Goal: Transaction & Acquisition: Purchase product/service

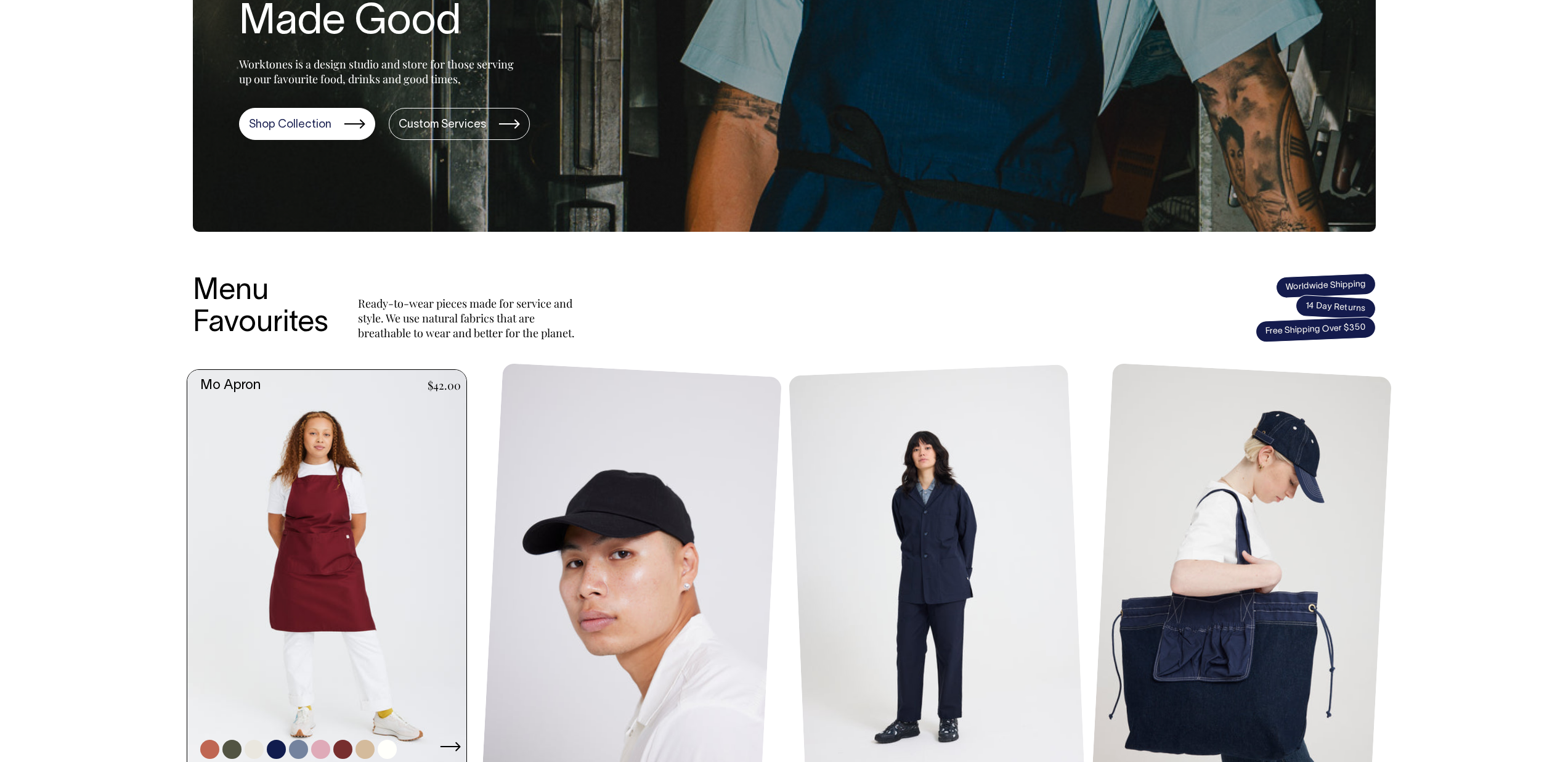
click at [339, 429] on link at bounding box center [331, 579] width 287 height 419
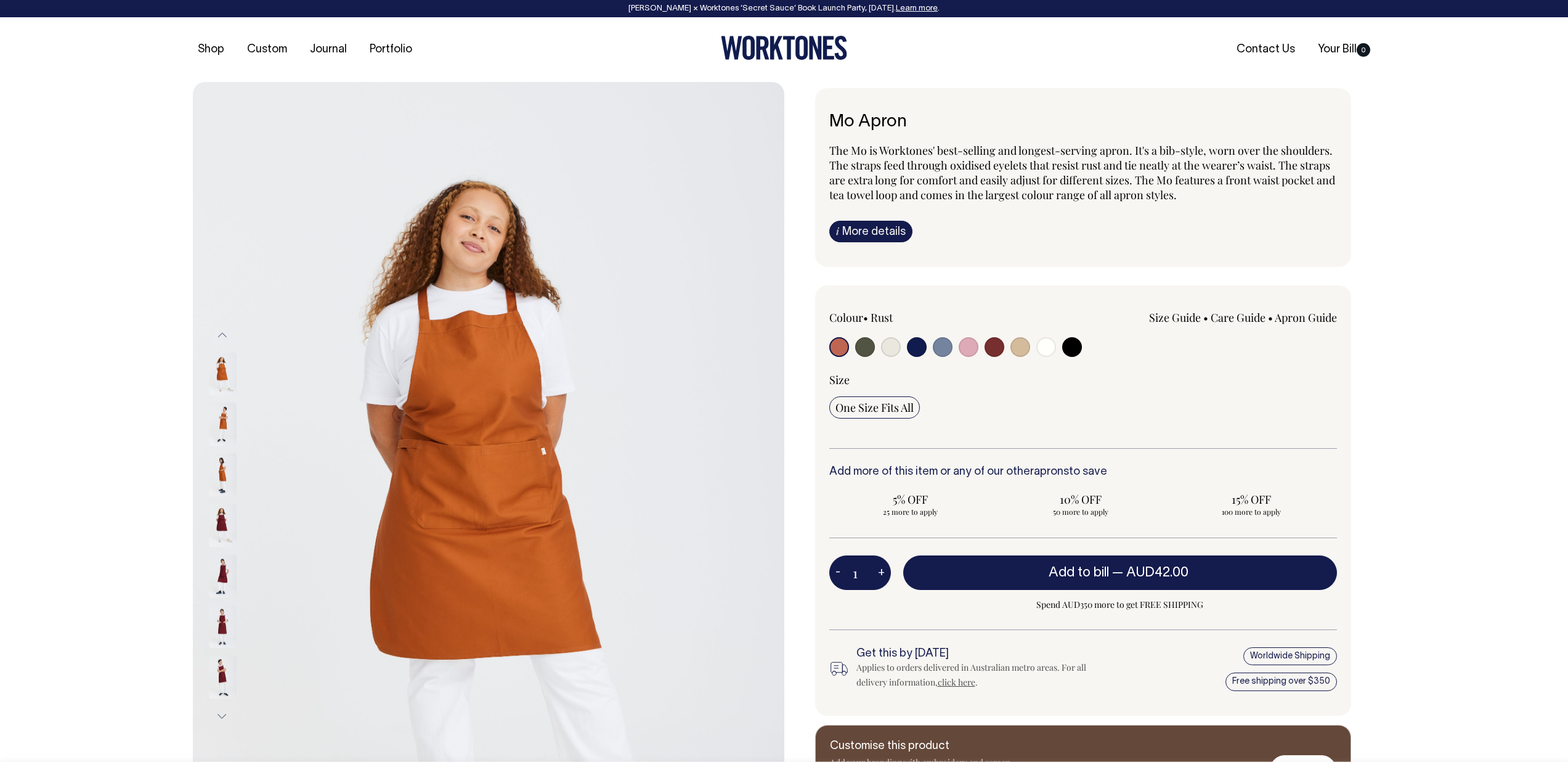
click at [969, 346] on input "radio" at bounding box center [968, 347] width 20 height 20
radio input "true"
select select "Pink"
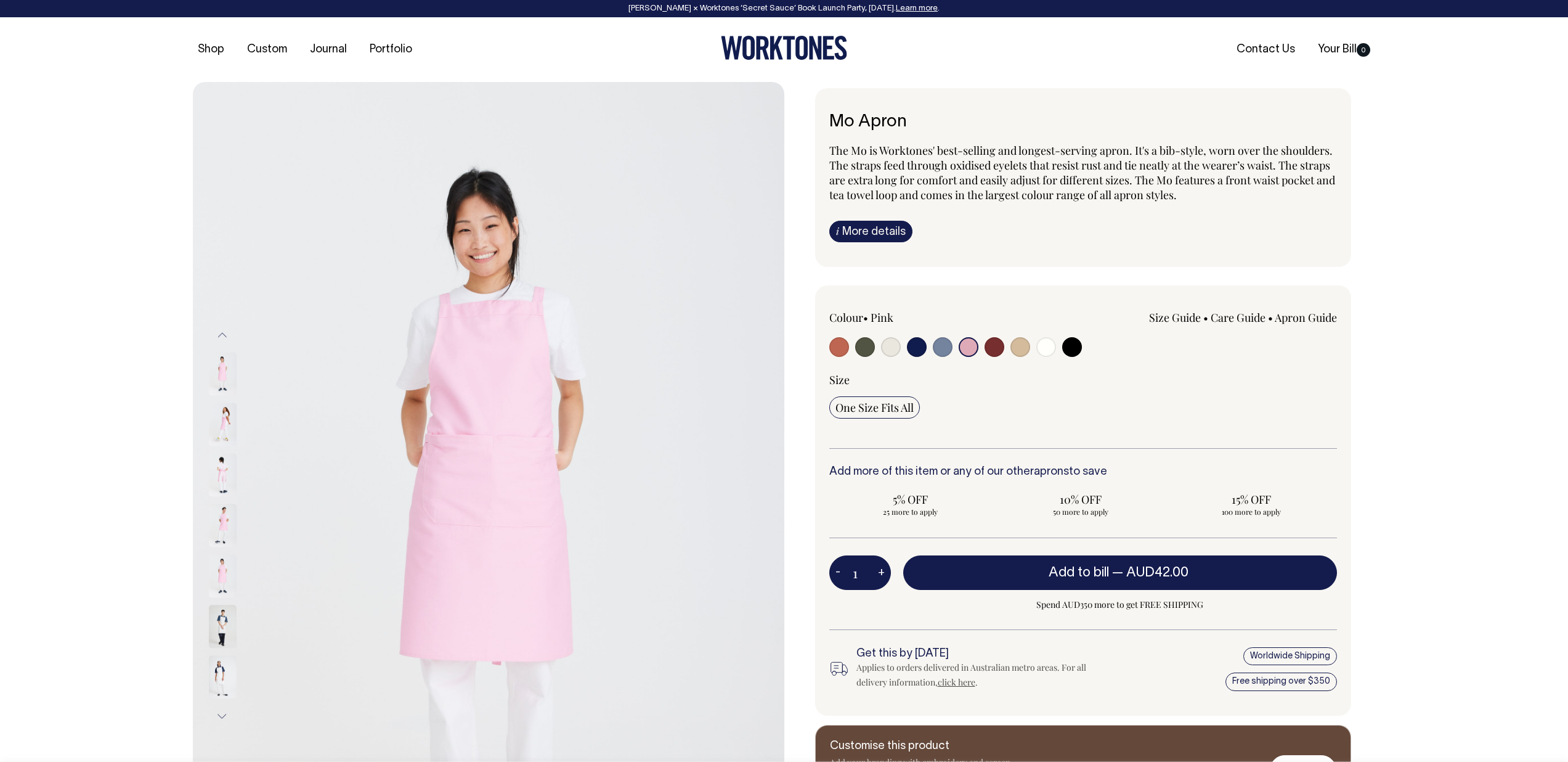
click at [1070, 345] on input "radio" at bounding box center [1072, 347] width 20 height 20
radio input "true"
select select "Black"
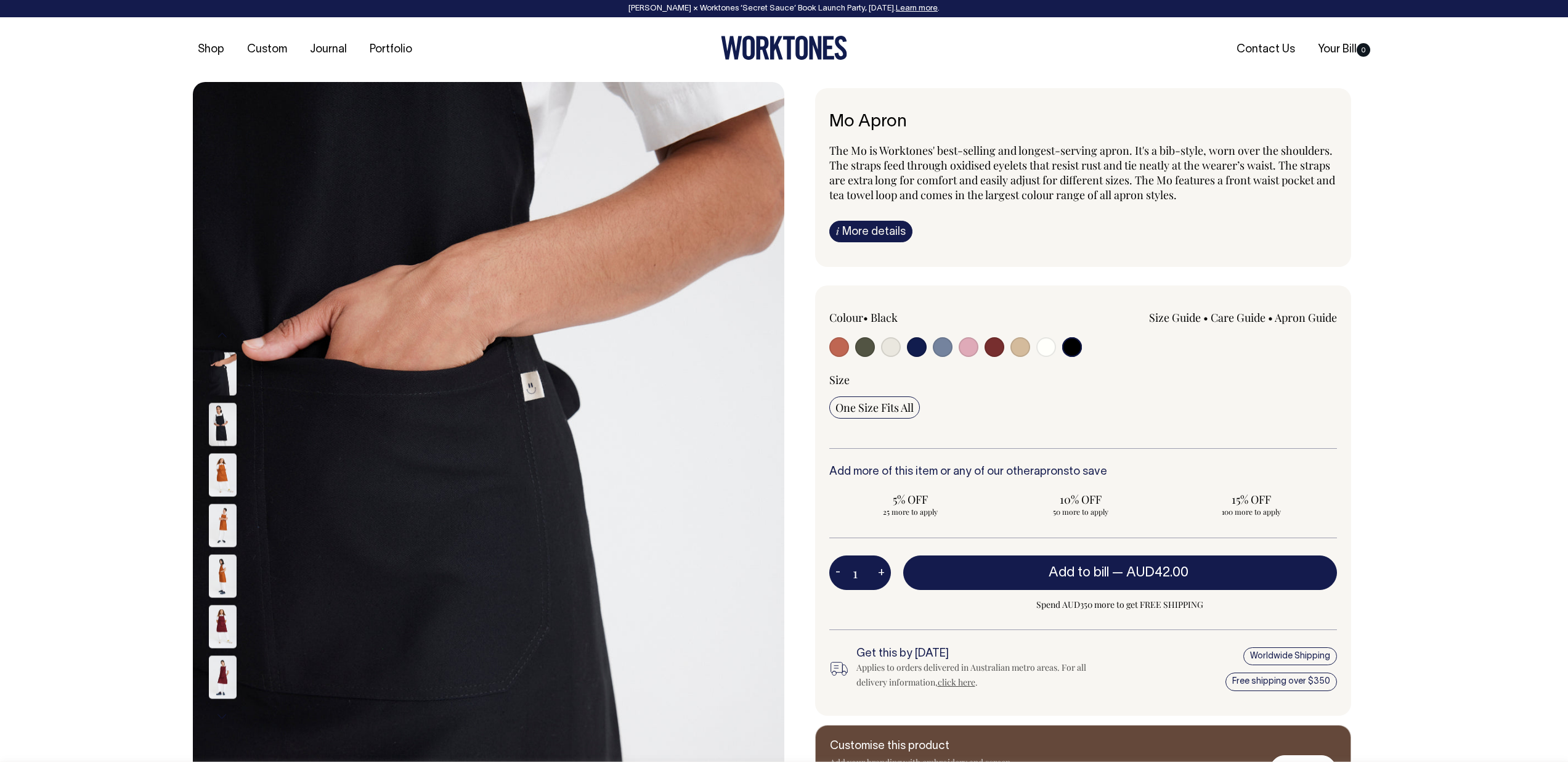
click at [923, 350] on input "radio" at bounding box center [917, 347] width 20 height 20
radio input "true"
select select "Dark Navy"
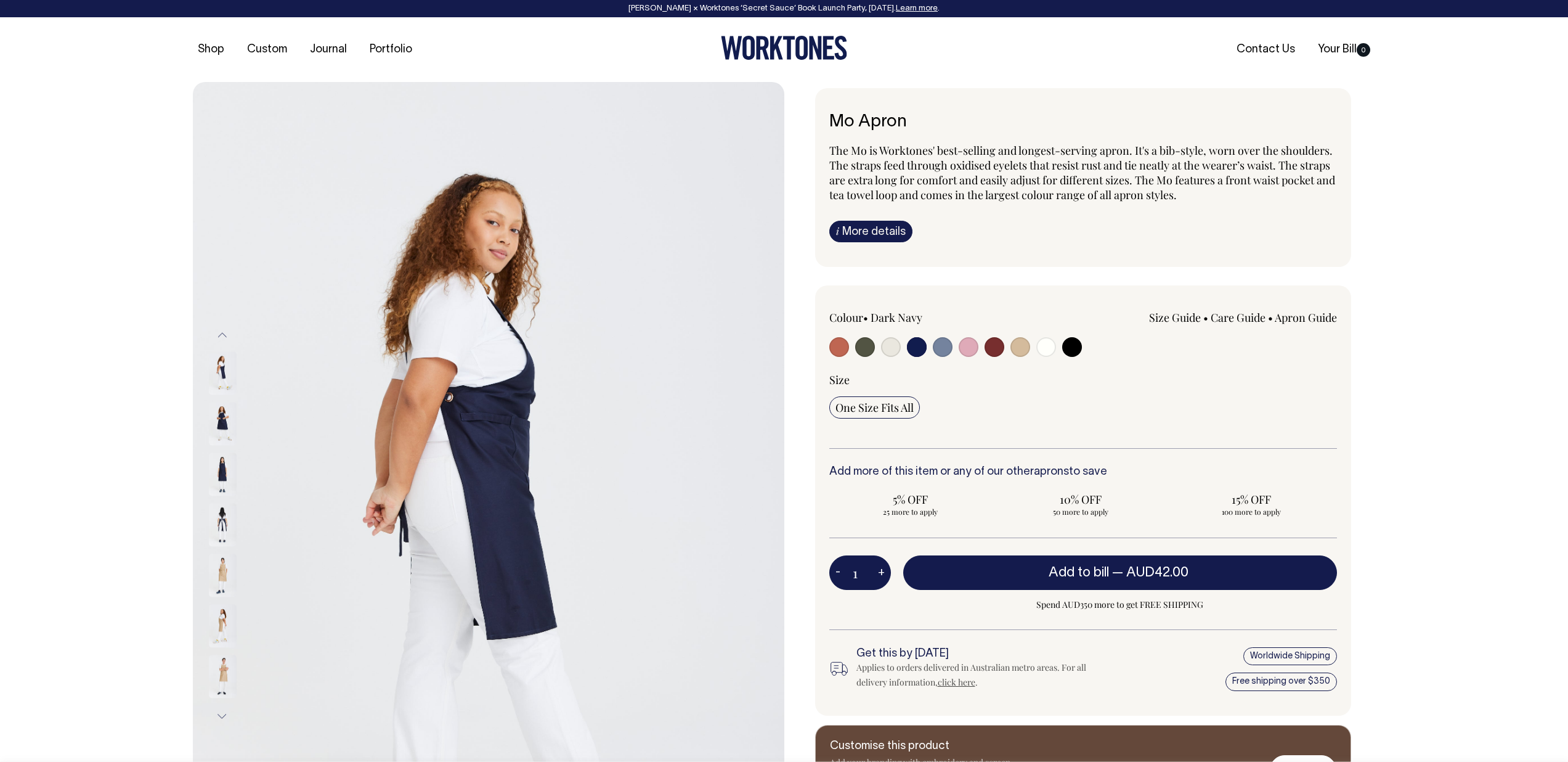
click at [222, 420] on img at bounding box center [223, 424] width 28 height 43
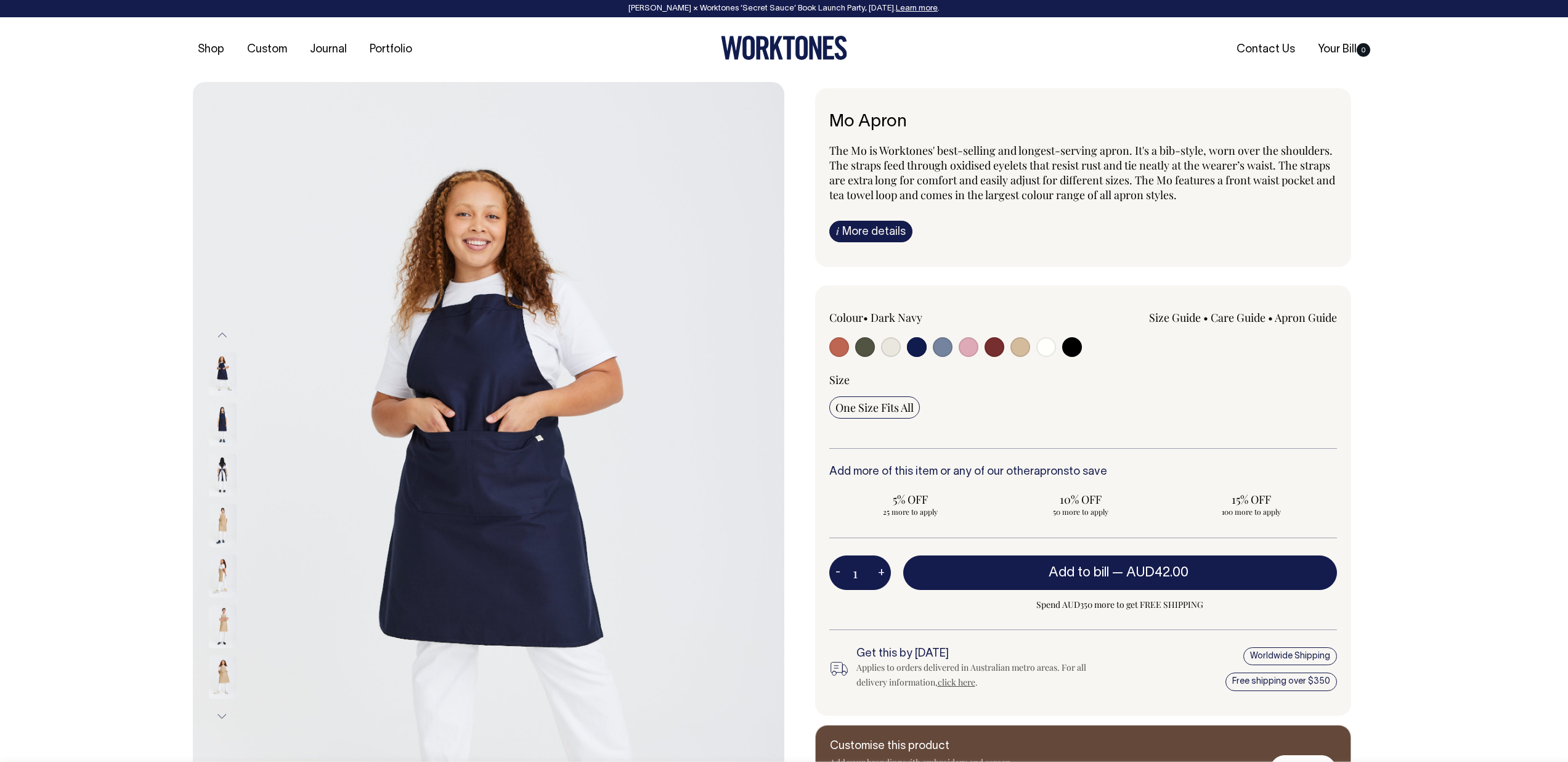
click at [220, 446] on img at bounding box center [223, 424] width 28 height 43
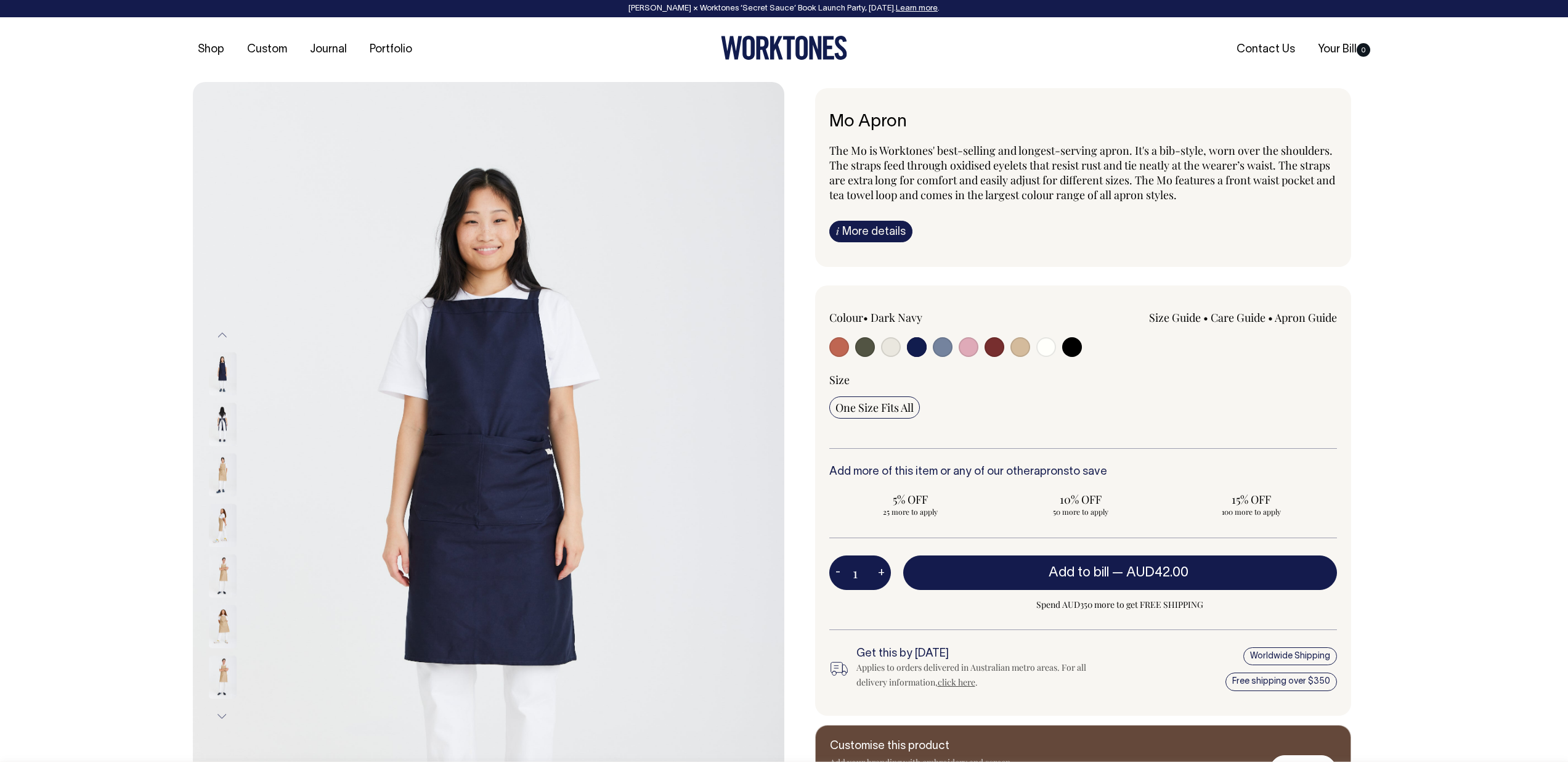
click at [974, 346] on input "radio" at bounding box center [968, 347] width 20 height 20
radio input "true"
select select "Pink"
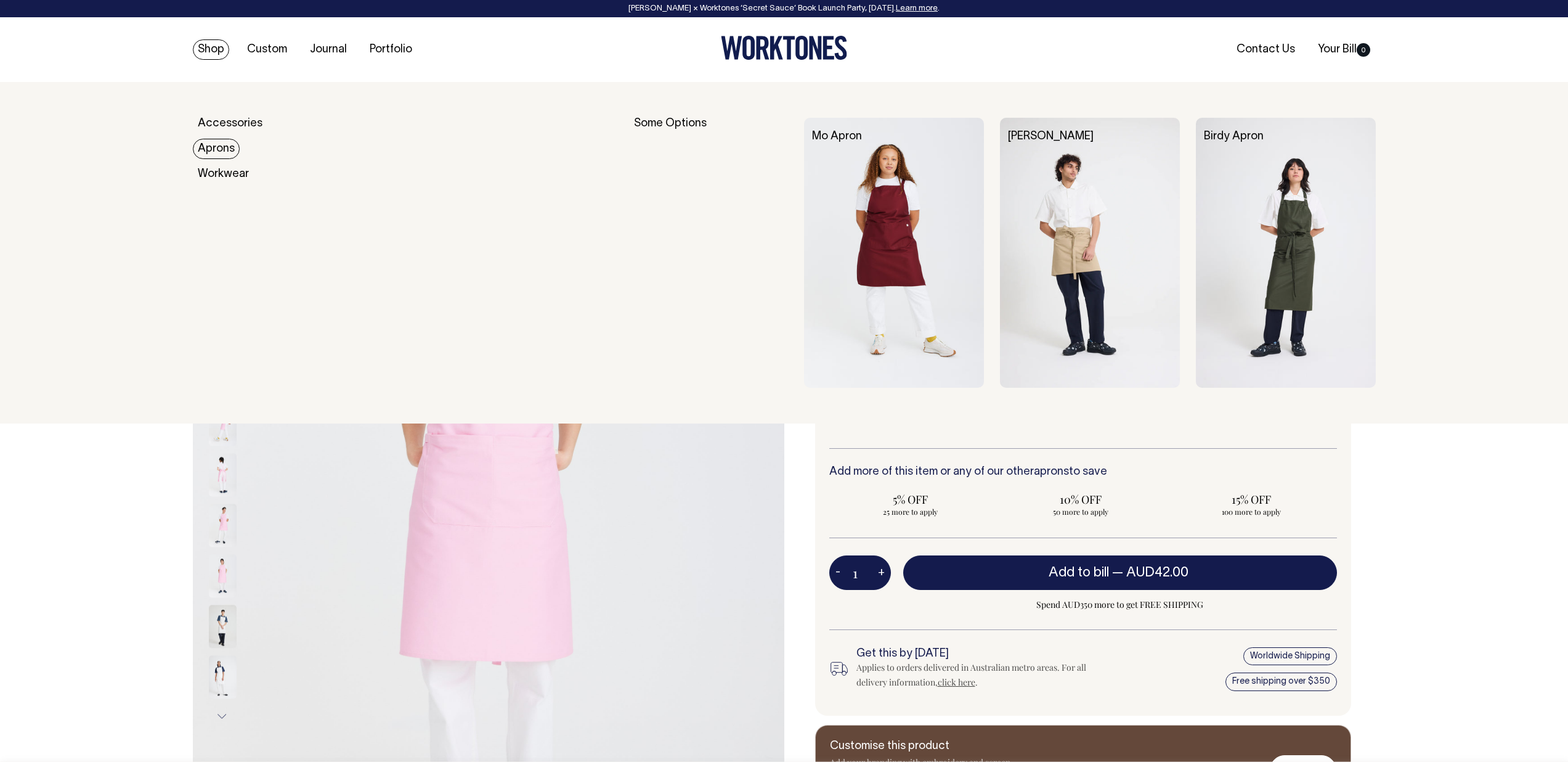
click at [222, 154] on link "Aprons" at bounding box center [217, 149] width 47 height 20
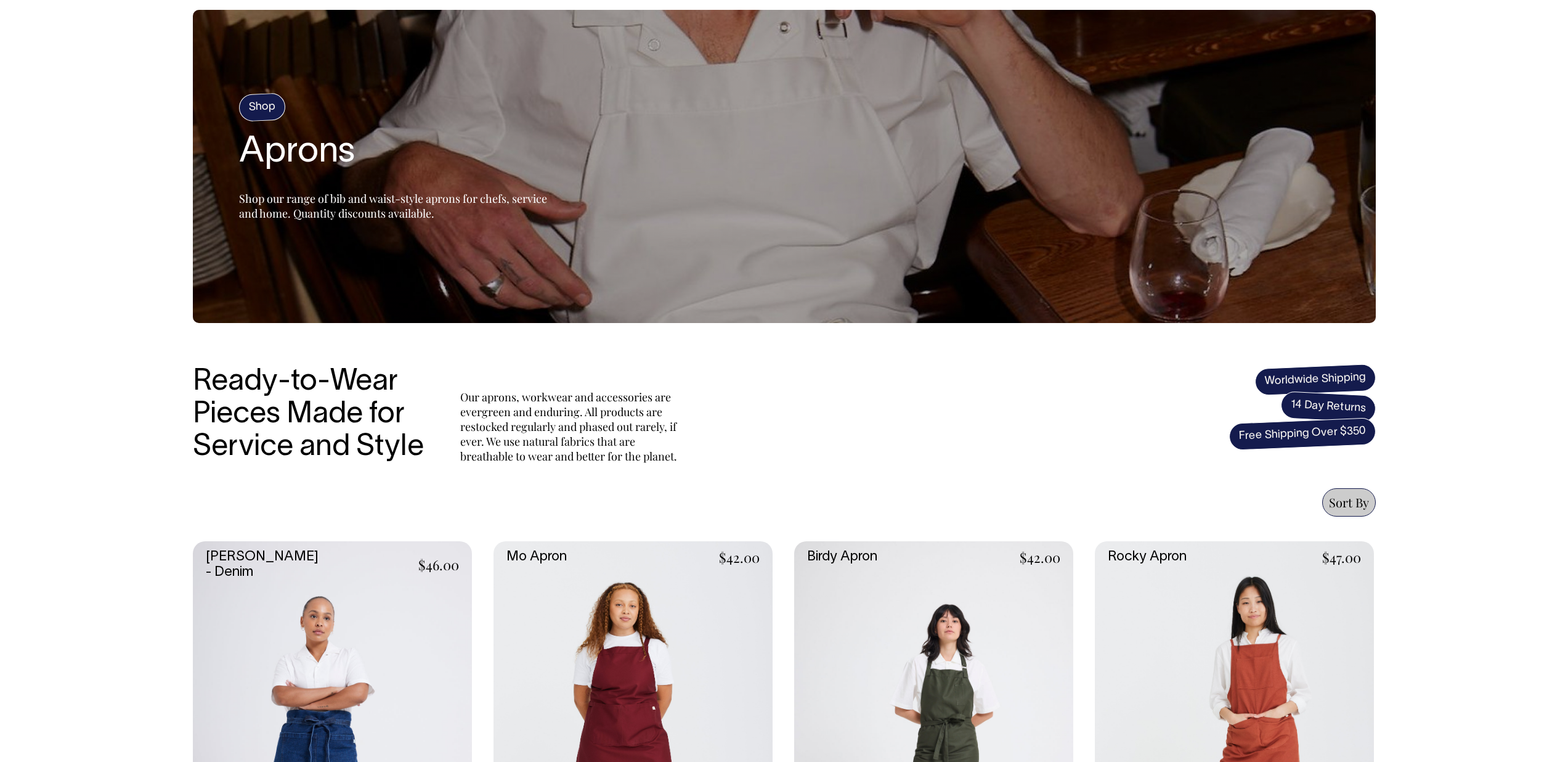
click at [954, 605] on link at bounding box center [934, 750] width 279 height 419
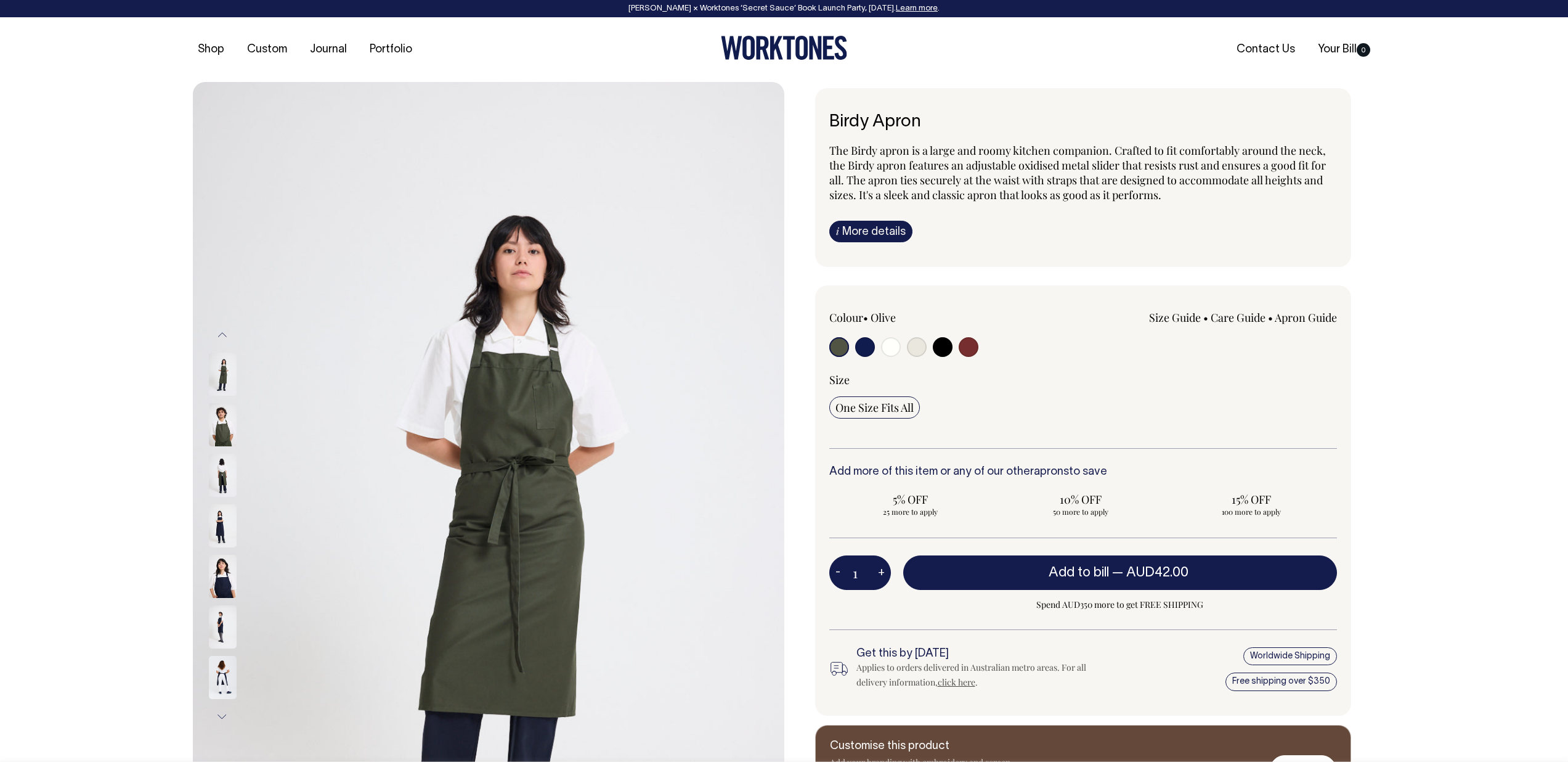
click at [954, 350] on div at bounding box center [931, 348] width 204 height 23
click at [942, 348] on input "radio" at bounding box center [943, 347] width 20 height 20
radio input "true"
select select "Black"
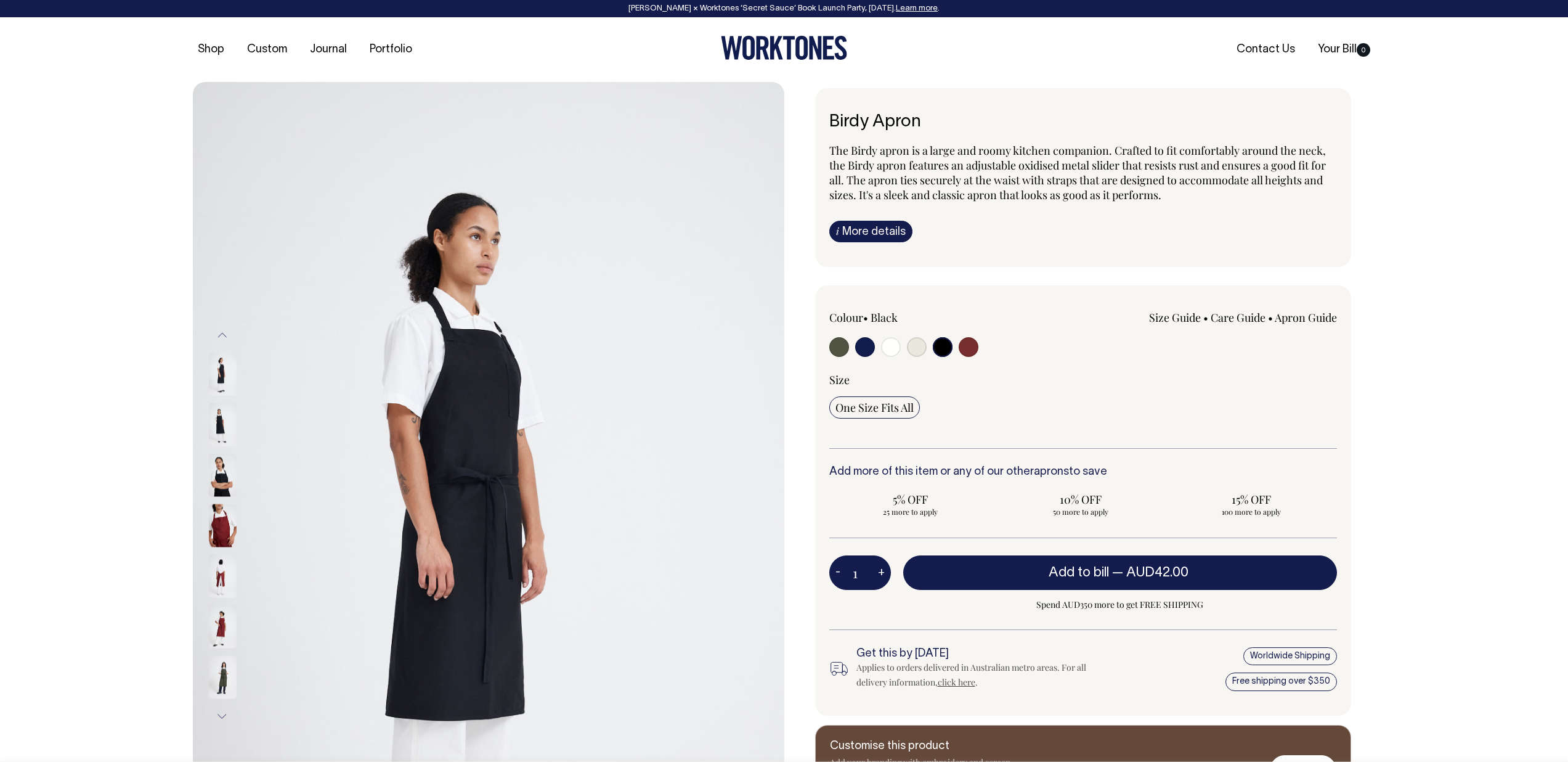
click at [221, 415] on img at bounding box center [223, 424] width 28 height 43
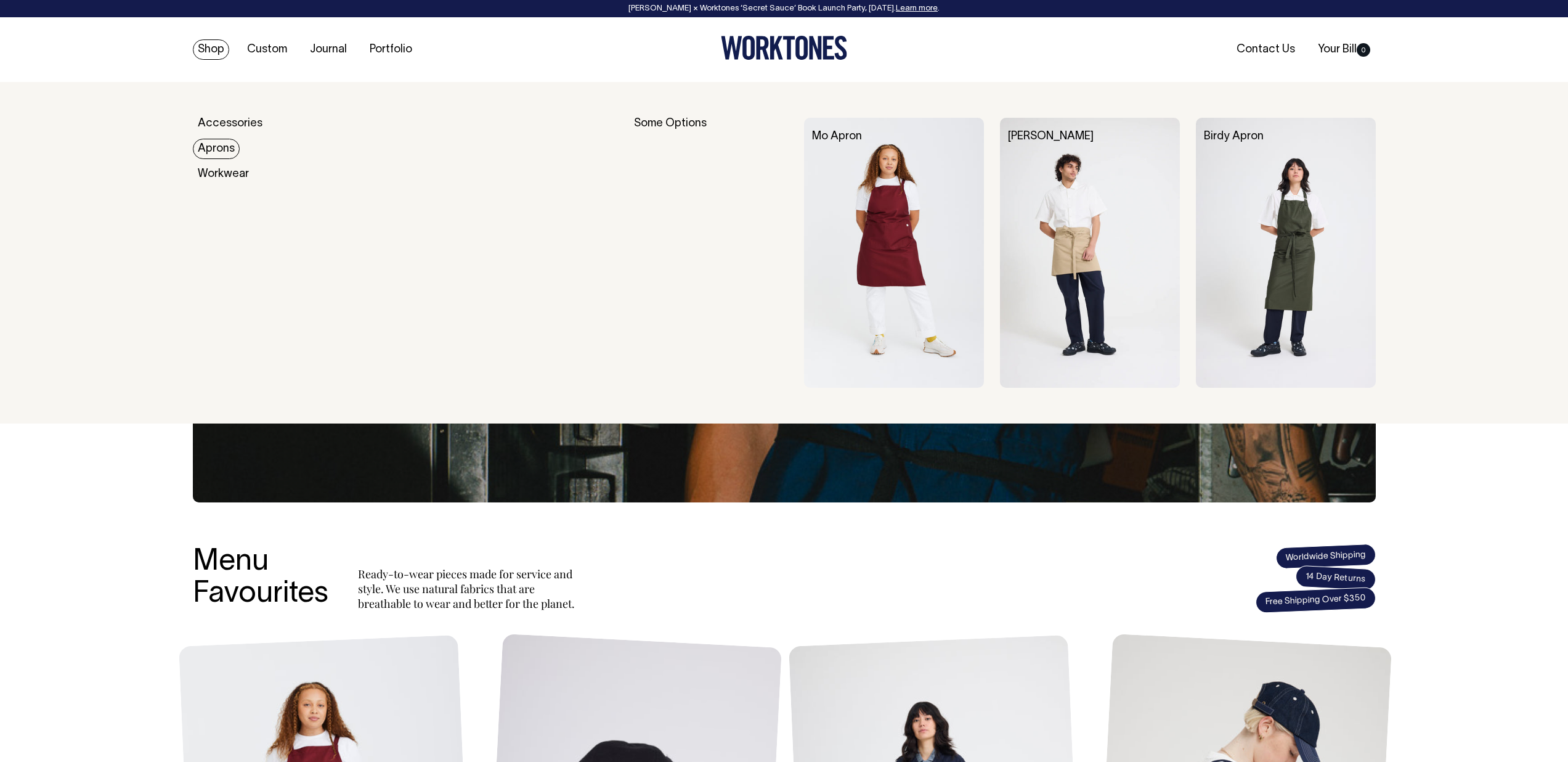
click at [1294, 184] on img at bounding box center [1286, 253] width 180 height 270
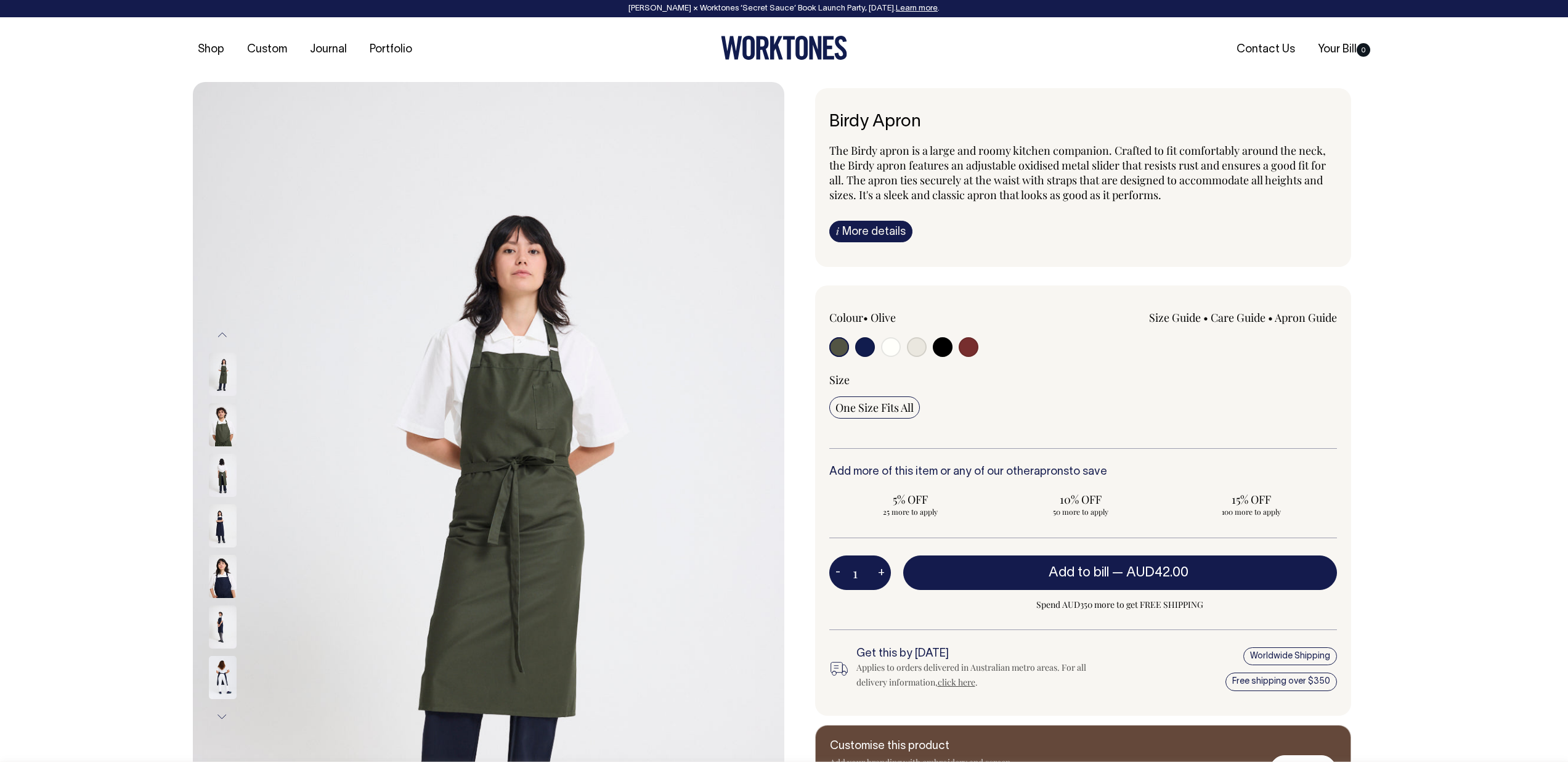
click at [226, 540] on img at bounding box center [223, 526] width 28 height 43
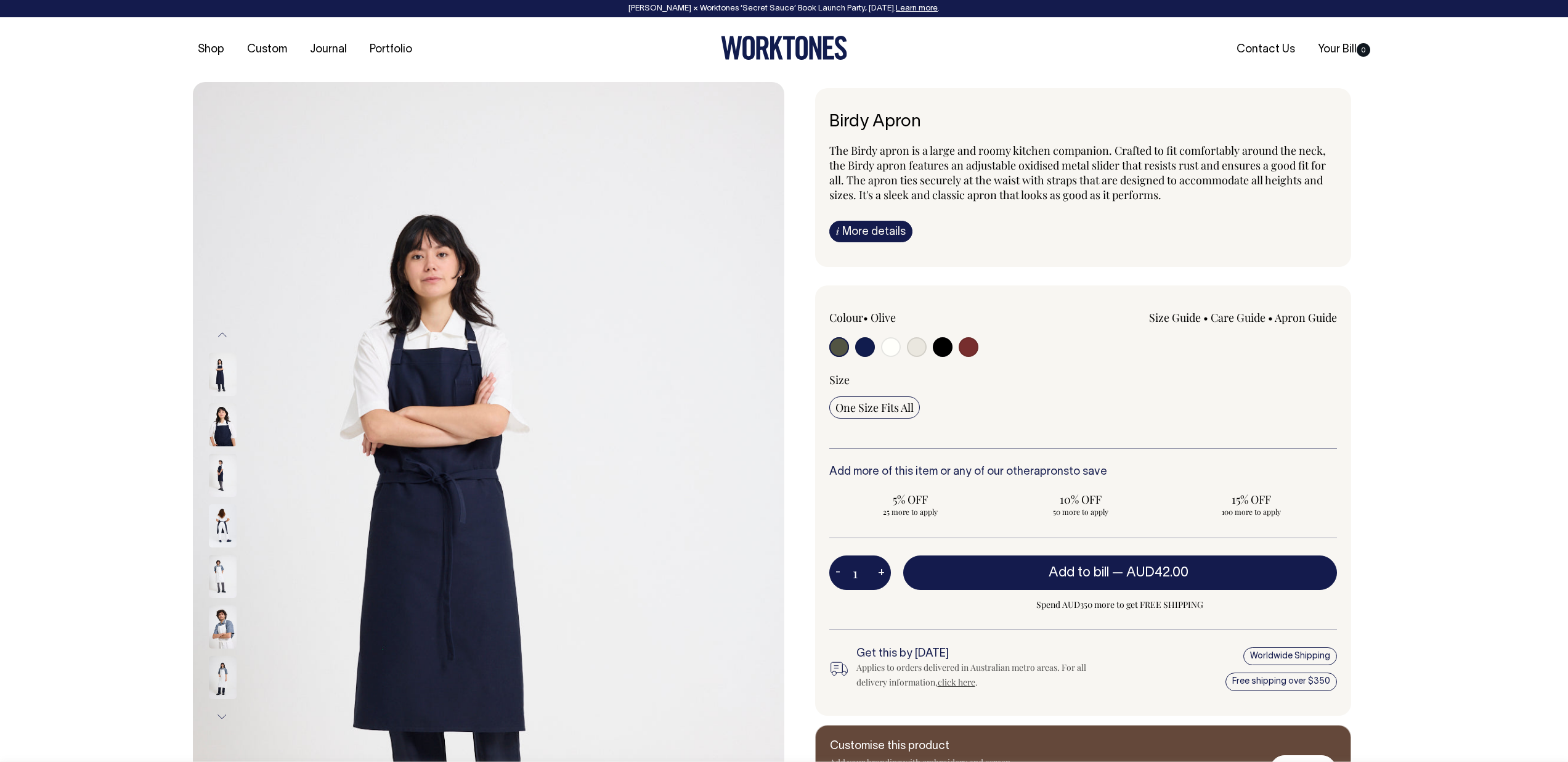
click at [223, 518] on img at bounding box center [223, 526] width 28 height 43
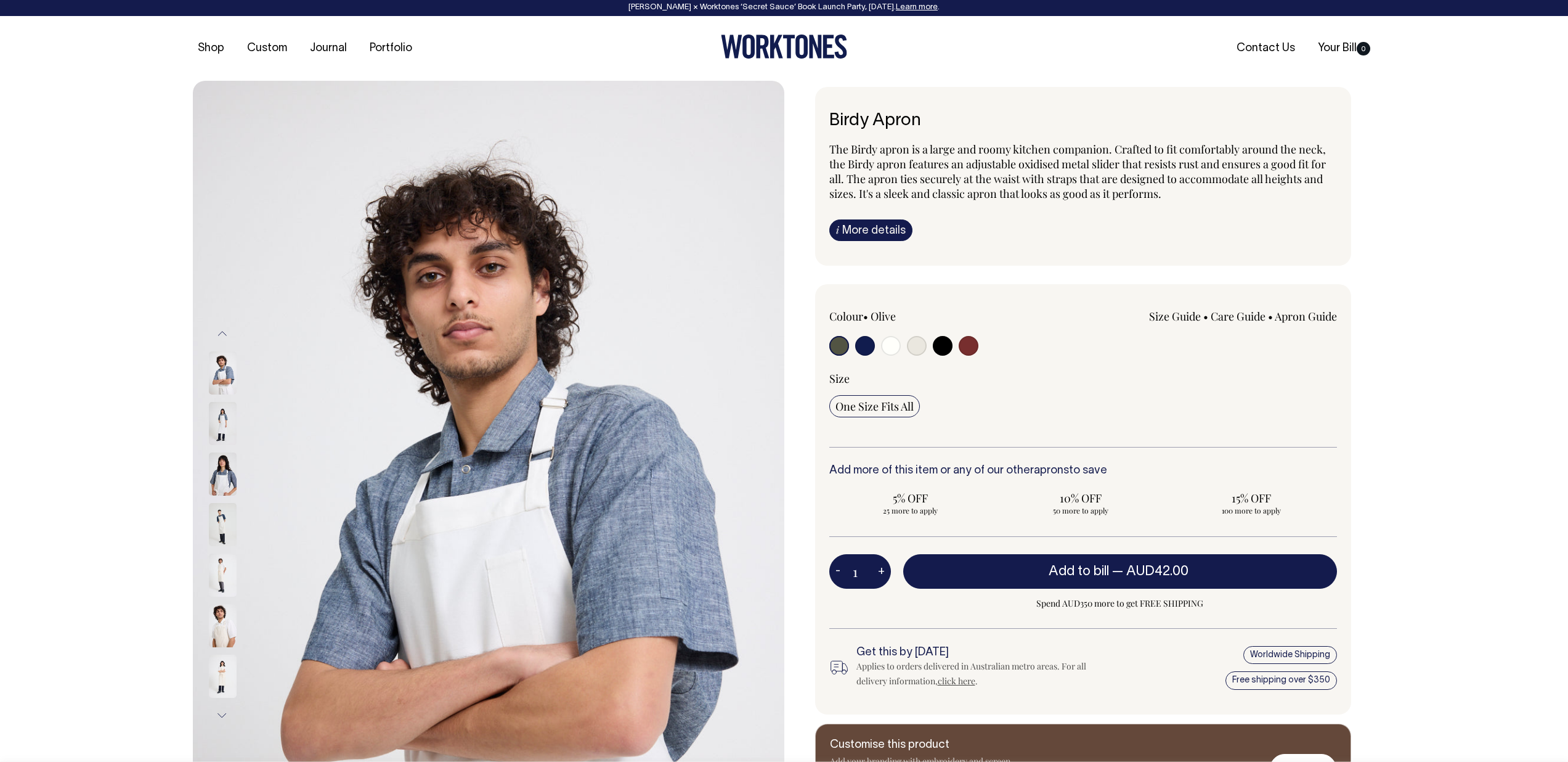
scroll to position [1, 0]
click at [950, 334] on div "Colour • Olive" at bounding box center [931, 334] width 204 height 50
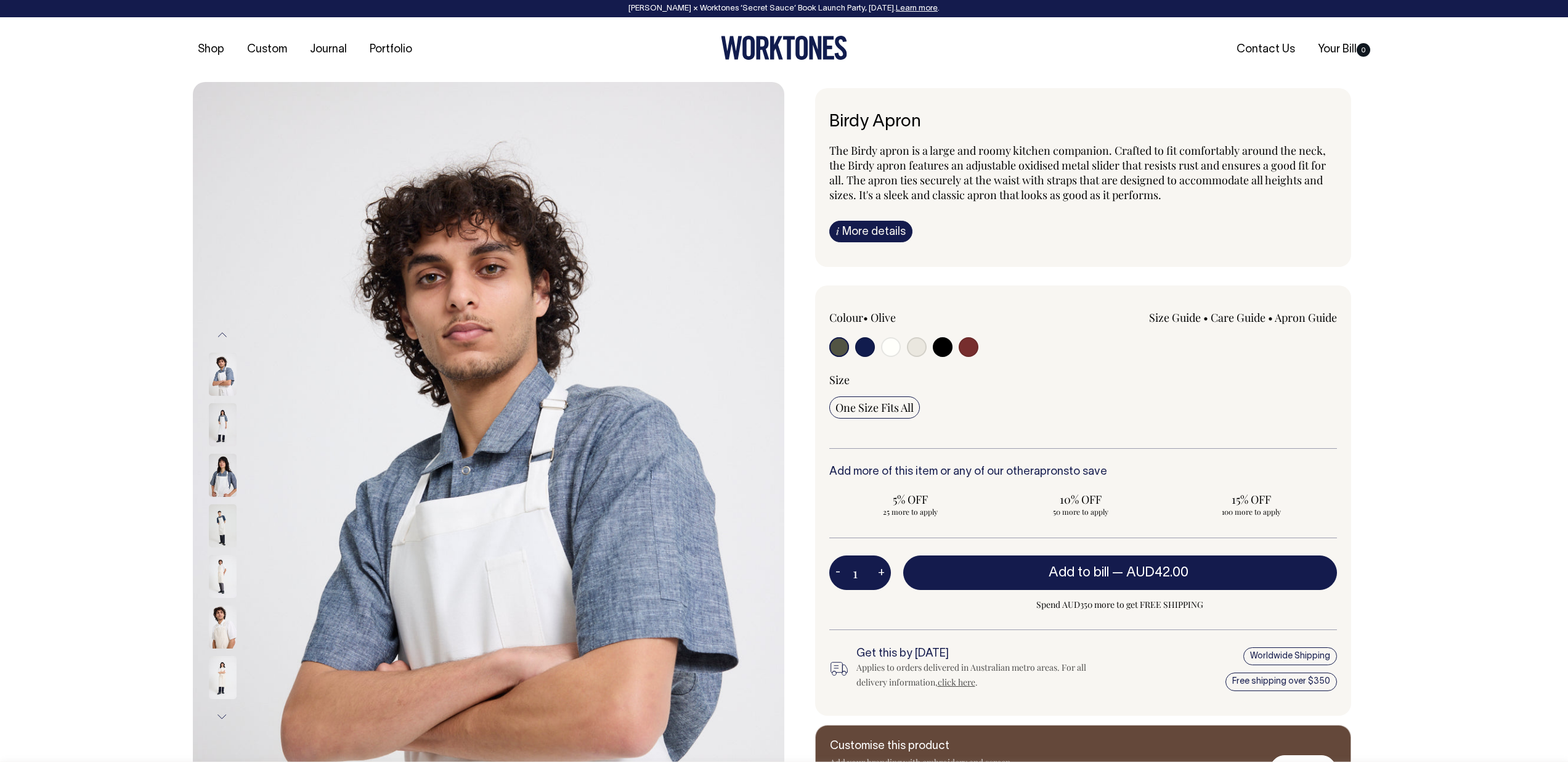
click at [946, 340] on input "radio" at bounding box center [943, 347] width 20 height 20
radio input "true"
select select "Black"
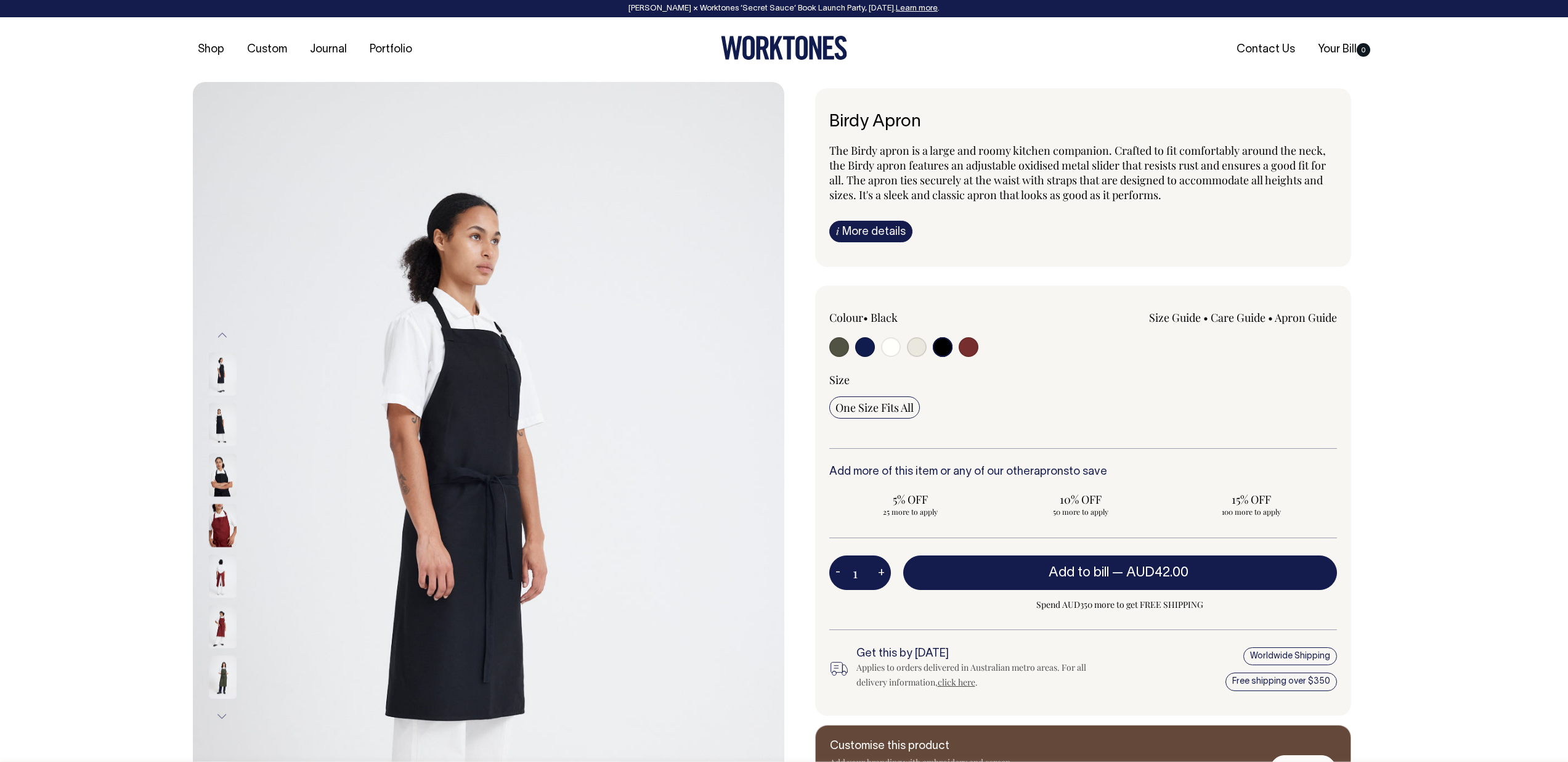
click at [215, 416] on img at bounding box center [223, 424] width 28 height 43
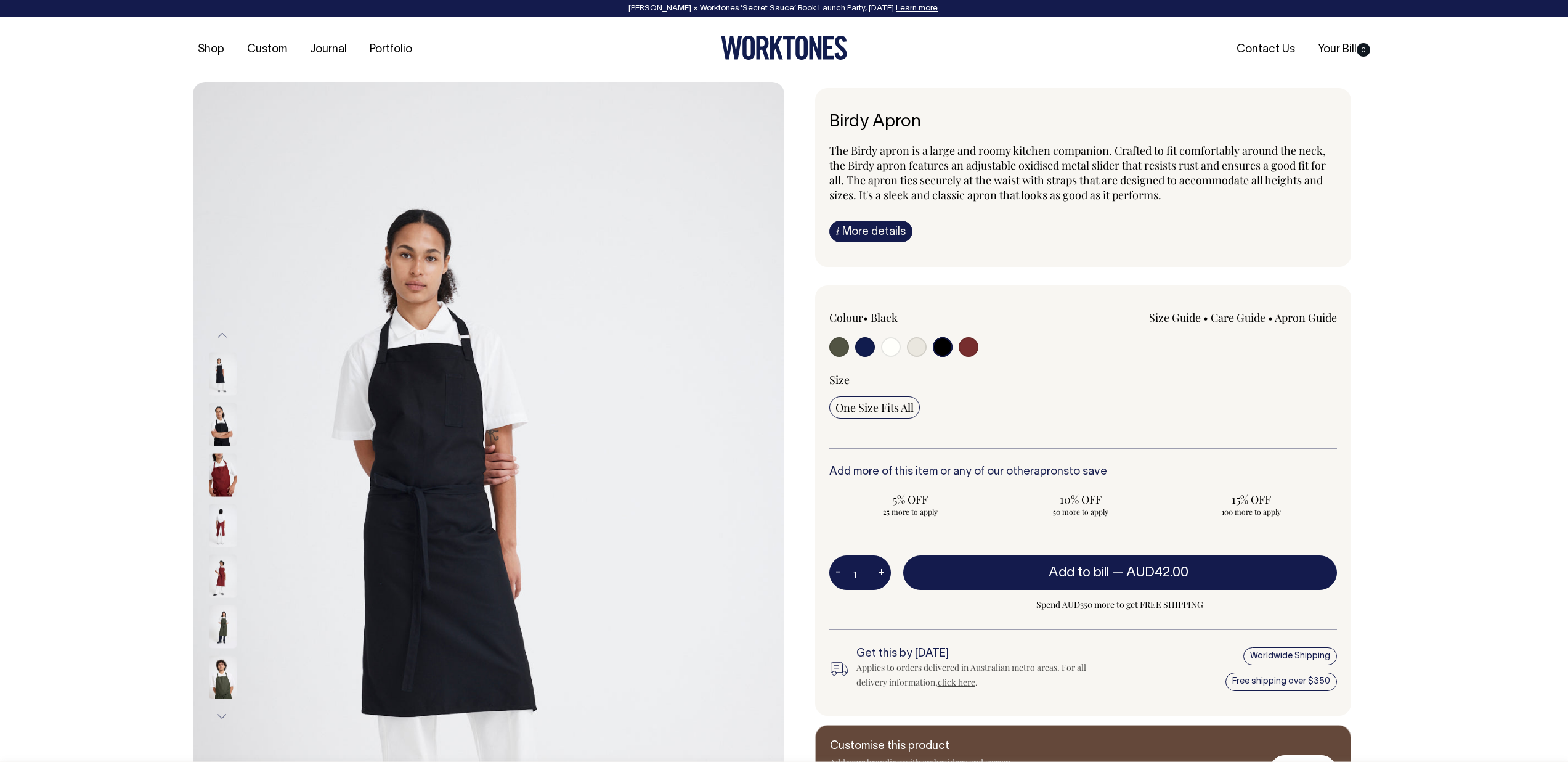
click at [483, 335] on img at bounding box center [489, 526] width 592 height 887
click at [462, 336] on img at bounding box center [489, 526] width 592 height 887
click at [223, 426] on img at bounding box center [223, 424] width 28 height 43
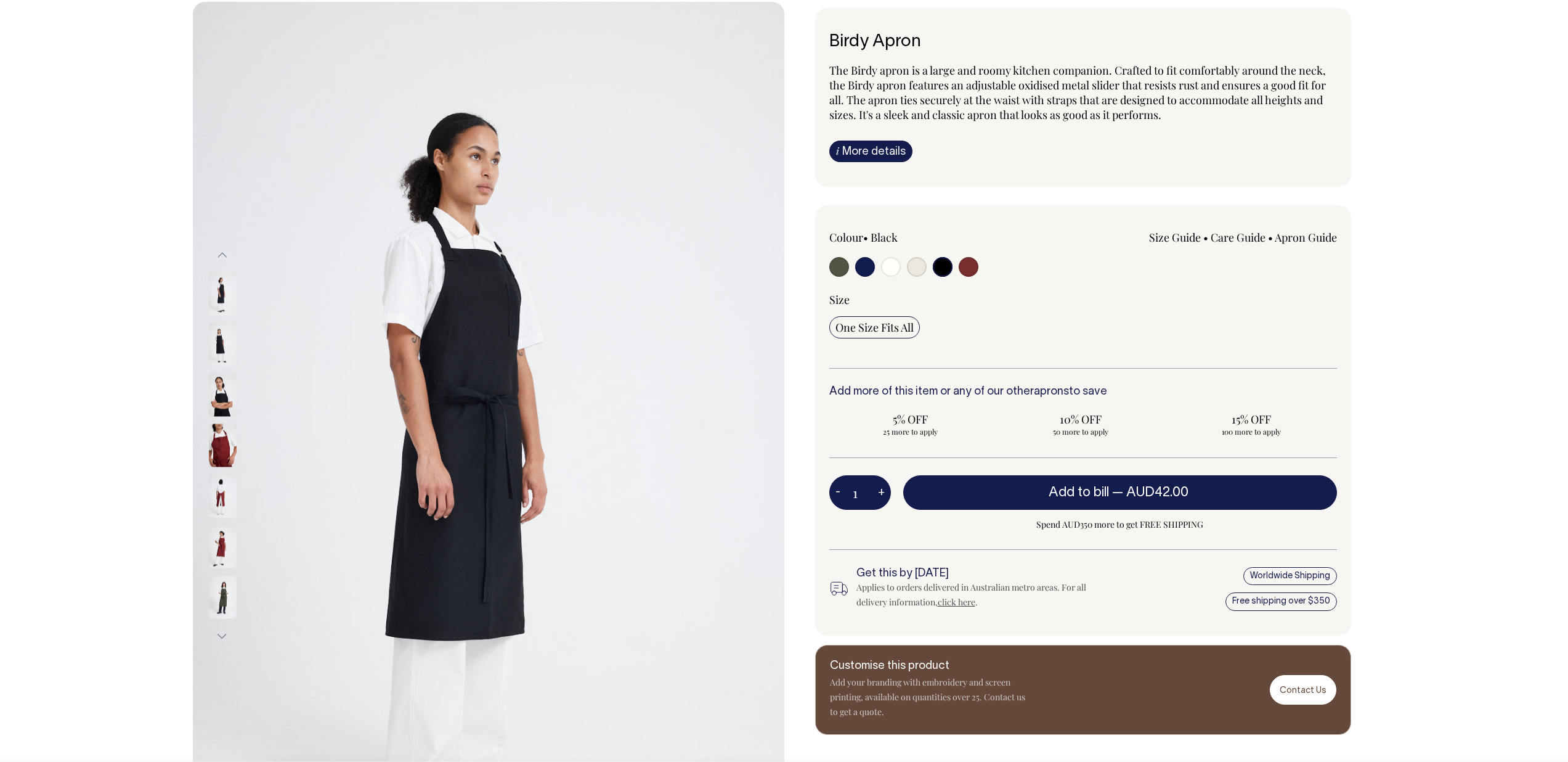
click at [139, 288] on div "Next" at bounding box center [784, 445] width 1568 height 887
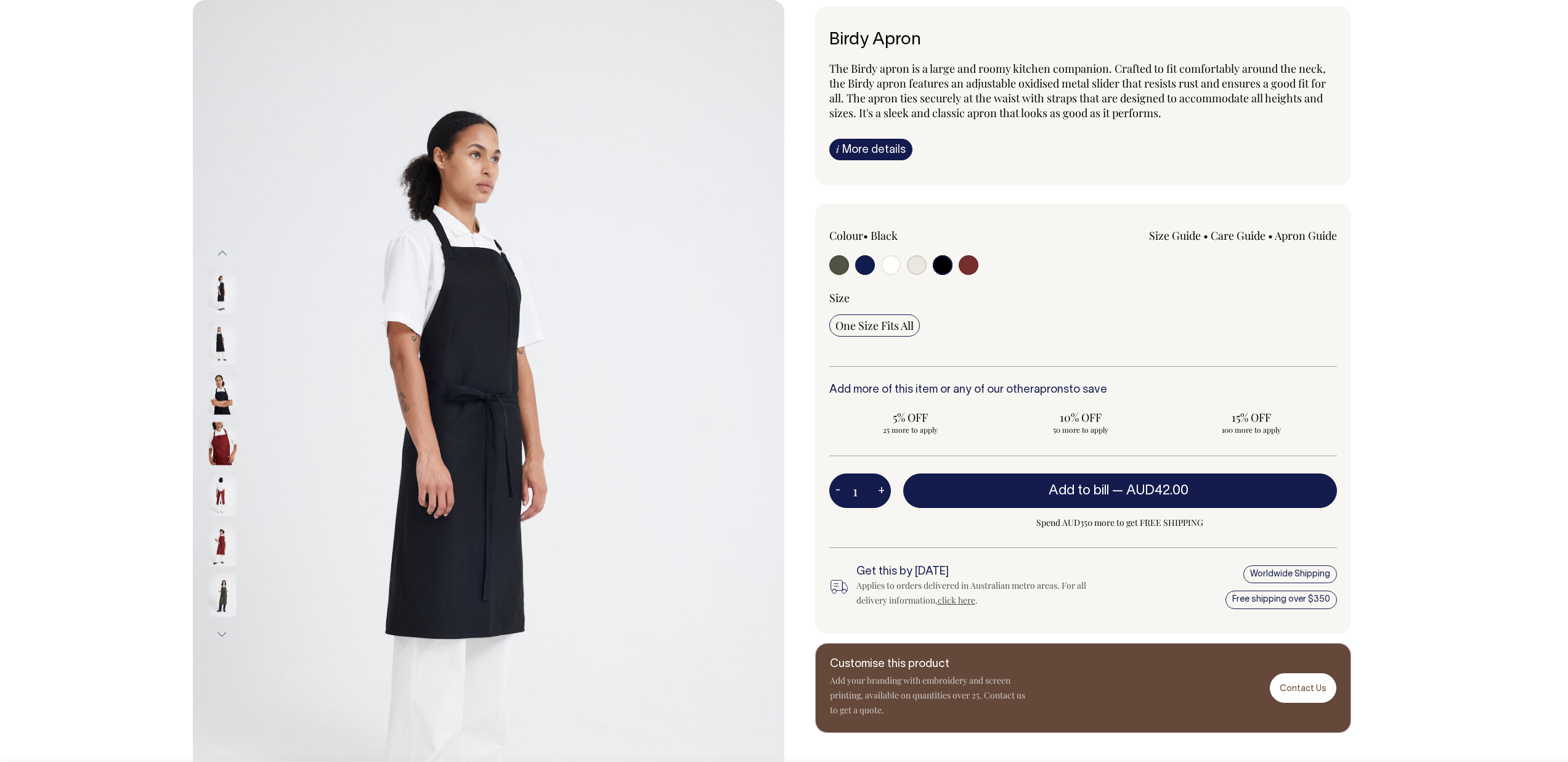
scroll to position [83, 0]
